Goal: Task Accomplishment & Management: Complete application form

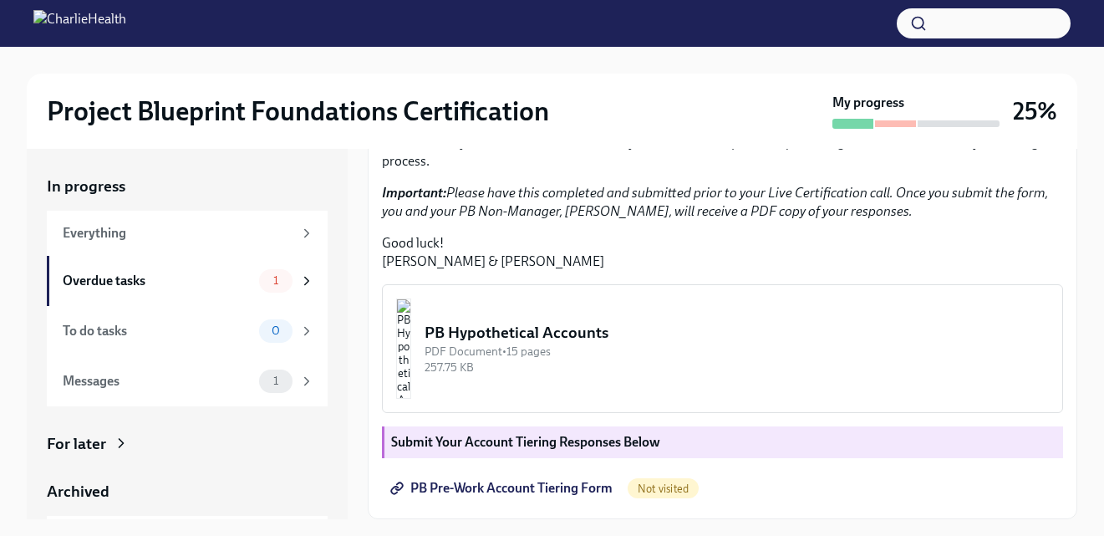
scroll to position [30, 0]
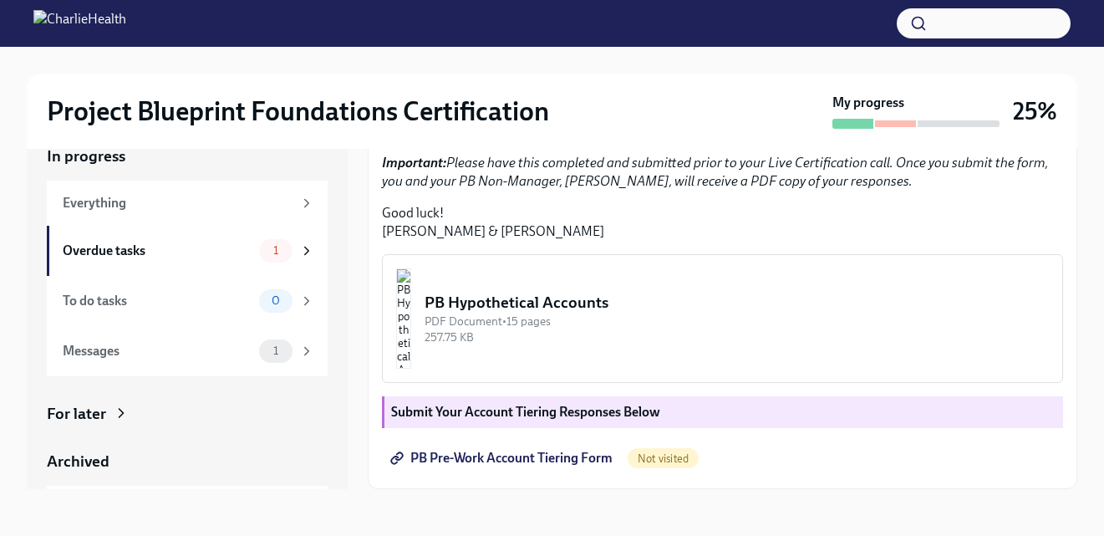
click at [618, 319] on div "PDF Document • 15 pages" at bounding box center [736, 321] width 624 height 16
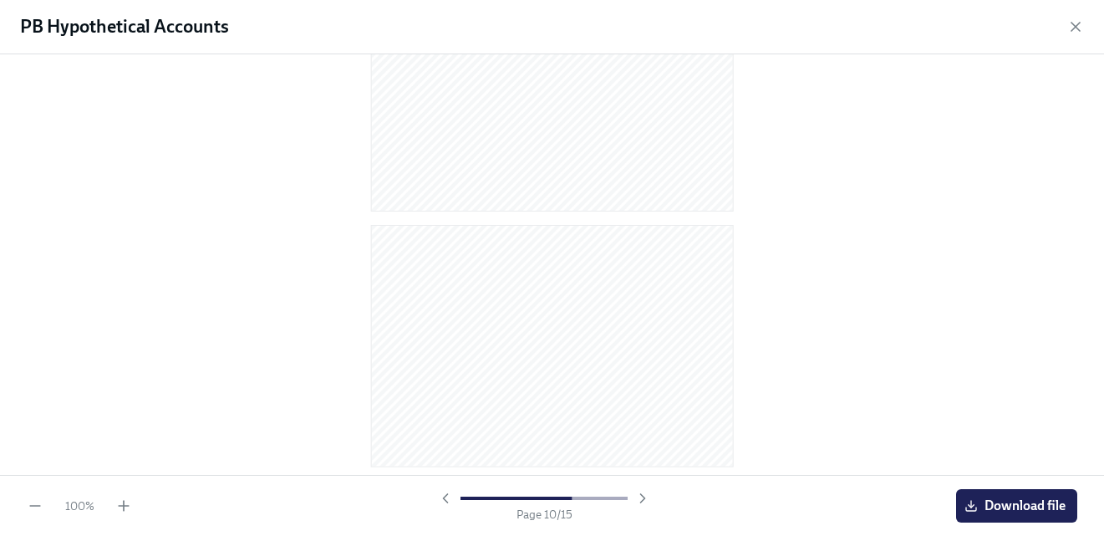
scroll to position [3424, 0]
click at [1069, 33] on icon "button" at bounding box center [1075, 26] width 17 height 17
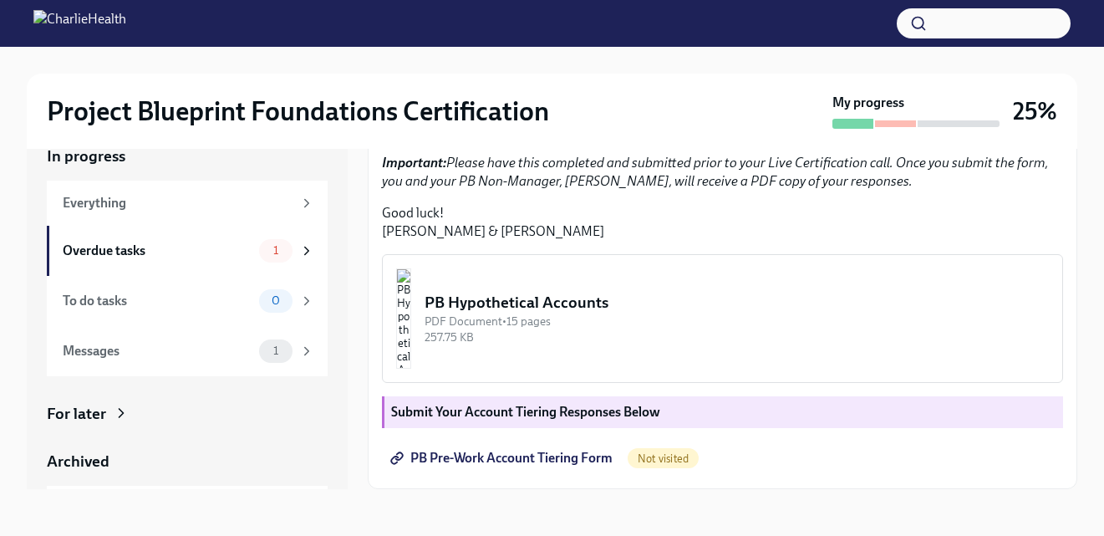
click at [520, 467] on link "PB Pre-Work Account Tiering Form" at bounding box center [503, 457] width 242 height 33
click at [184, 257] on div "Overdue tasks" at bounding box center [158, 250] width 190 height 18
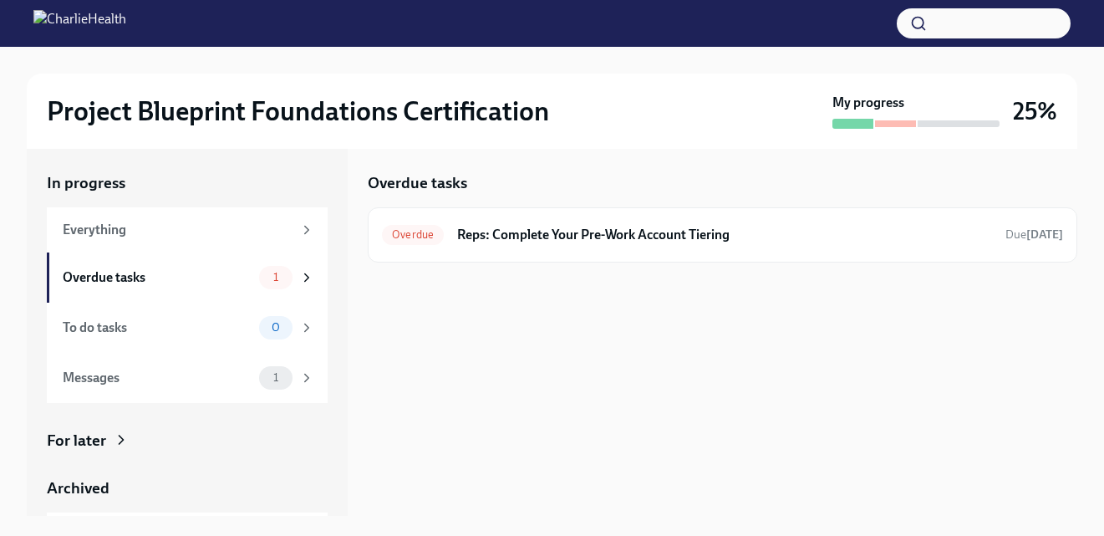
scroll to position [3, 0]
click at [531, 236] on h6 "Reps: Complete Your Pre-Work Account Tiering" at bounding box center [724, 235] width 535 height 18
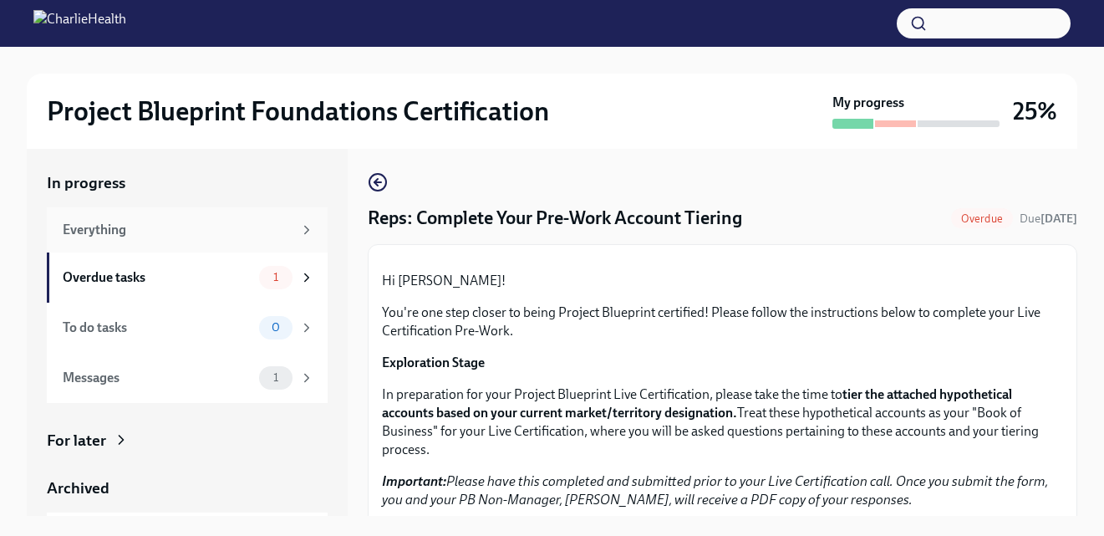
click at [179, 230] on div "Everything" at bounding box center [178, 230] width 230 height 18
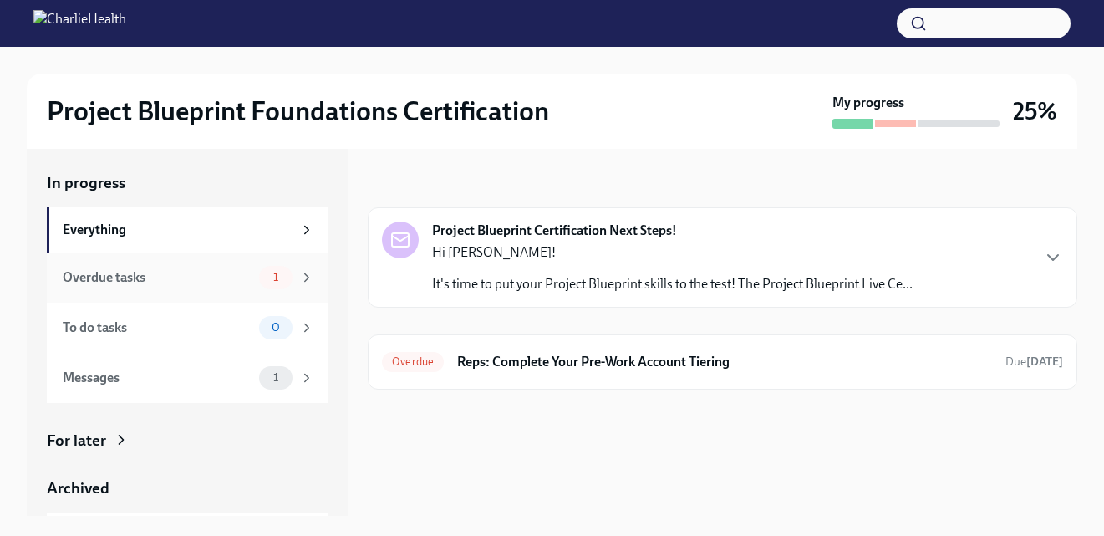
click at [147, 281] on div "Overdue tasks" at bounding box center [158, 277] width 190 height 18
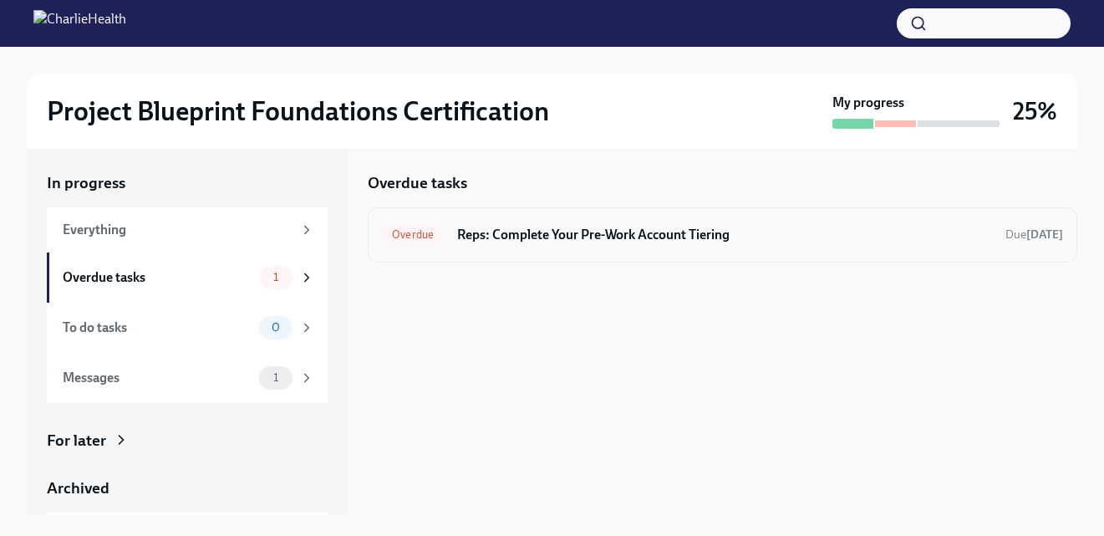
click at [498, 236] on h6 "Reps: Complete Your Pre-Work Account Tiering" at bounding box center [724, 235] width 535 height 18
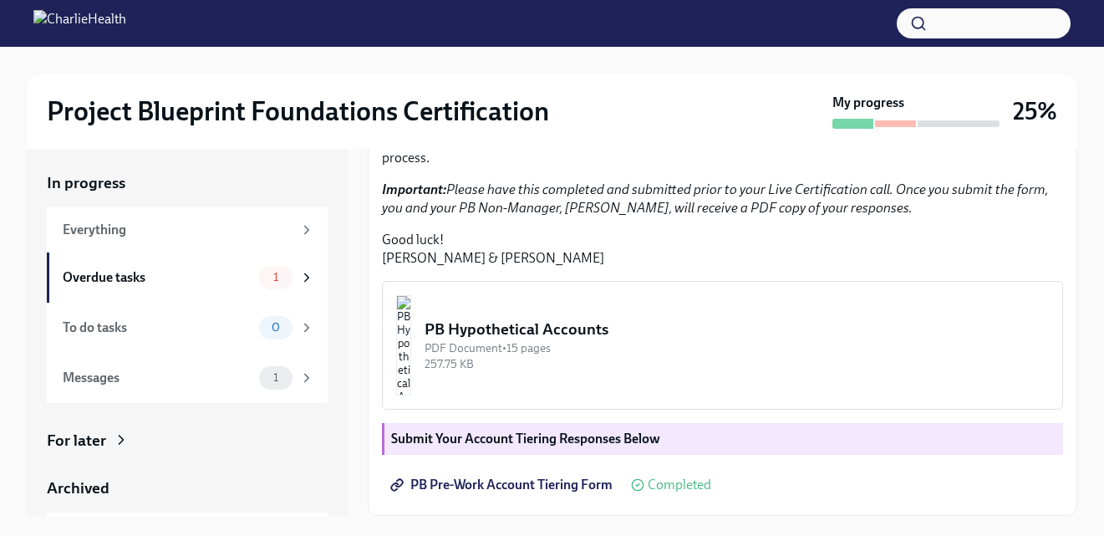
scroll to position [378, 0]
click at [411, 395] on img "button" at bounding box center [403, 345] width 15 height 100
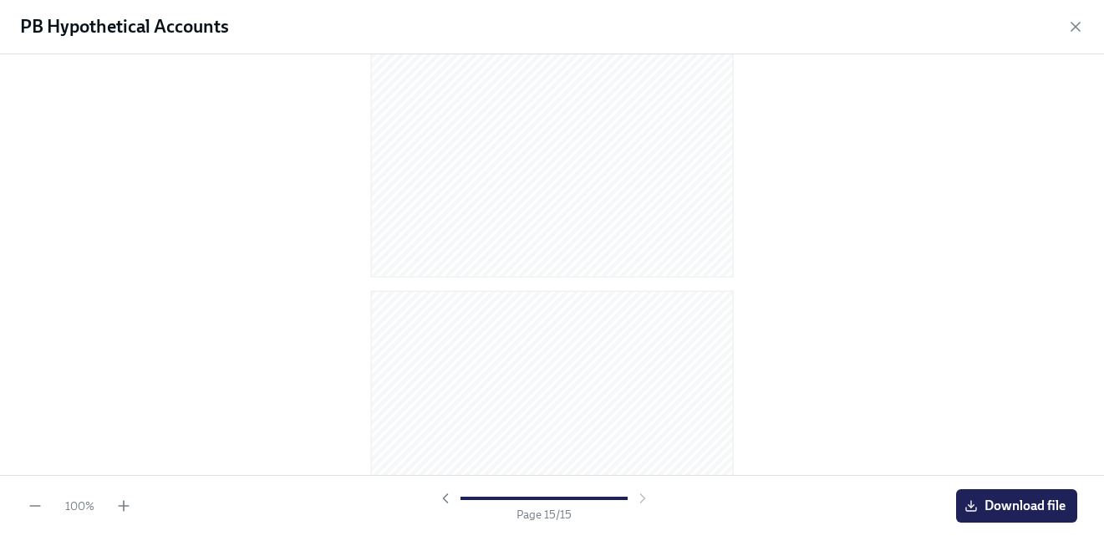
scroll to position [0, 0]
click at [1073, 17] on div "PB Hypothetical Accounts" at bounding box center [552, 27] width 1104 height 54
click at [1074, 28] on icon "button" at bounding box center [1075, 26] width 17 height 17
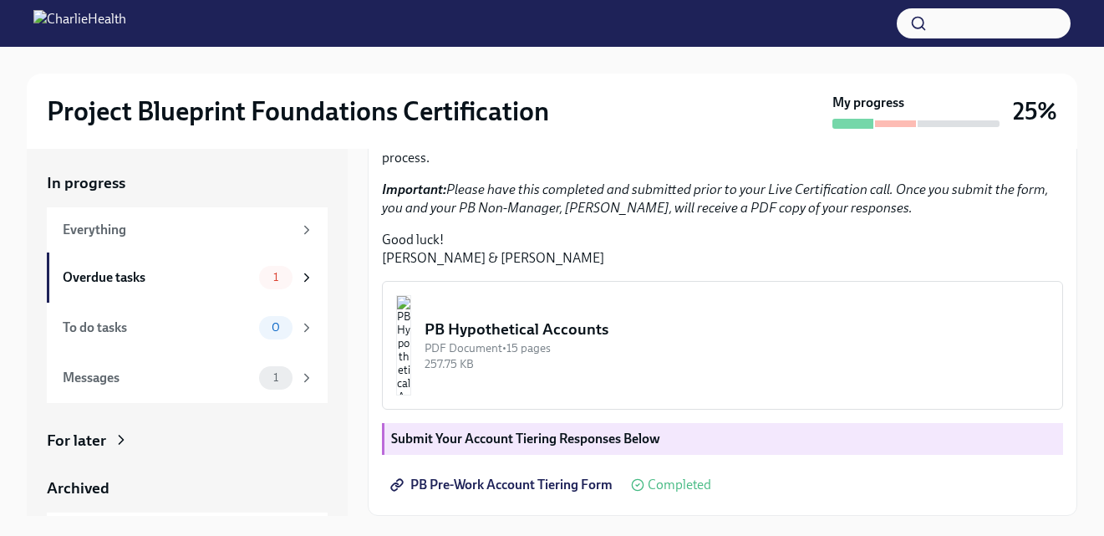
scroll to position [457, 0]
